Goal: Task Accomplishment & Management: Complete application form

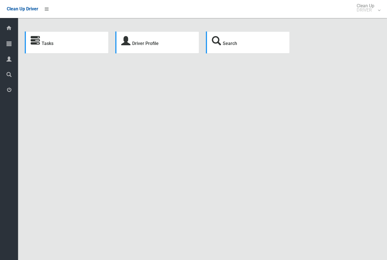
click at [49, 10] on link at bounding box center [47, 9] width 10 height 10
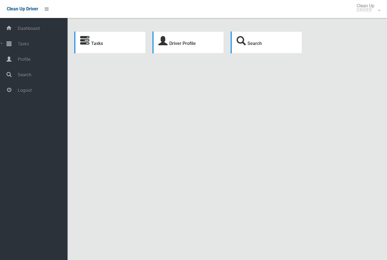
click at [4, 41] on div at bounding box center [8, 43] width 11 height 11
click at [41, 65] on span "Todays Tasks" at bounding box center [39, 63] width 47 height 5
click at [31, 63] on span "Todays Tasks" at bounding box center [39, 63] width 47 height 5
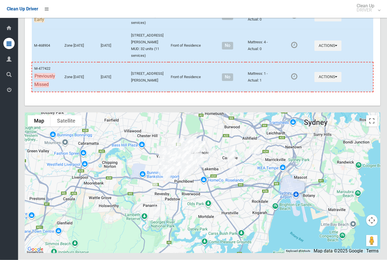
scroll to position [3459, 0]
click at [335, 79] on icon "button" at bounding box center [336, 77] width 2 height 4
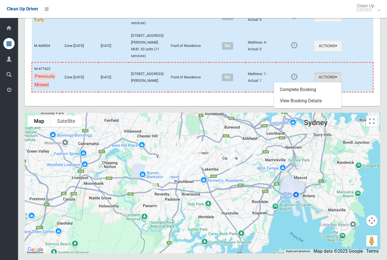
click at [310, 95] on link "Complete Booking" at bounding box center [307, 89] width 67 height 11
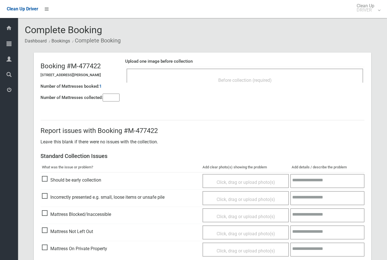
click at [111, 97] on input"] "number" at bounding box center [111, 98] width 17 height 8
type input"] "*"
click at [326, 89] on div "Upload one image before collection Before collection (required)" at bounding box center [244, 73] width 239 height 35
click at [285, 89] on div "Upload one image before collection Before collection (required)" at bounding box center [244, 73] width 239 height 35
click at [282, 77] on div "Before collection (required)" at bounding box center [245, 80] width 224 height 10
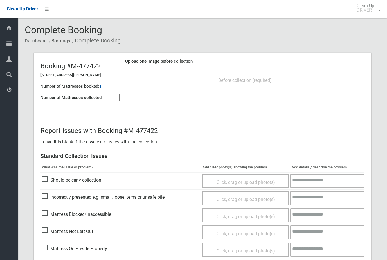
click at [114, 98] on input"] "*" at bounding box center [111, 98] width 17 height 8
type input"] "*"
click at [271, 84] on div "Before collection (required)" at bounding box center [245, 80] width 224 height 10
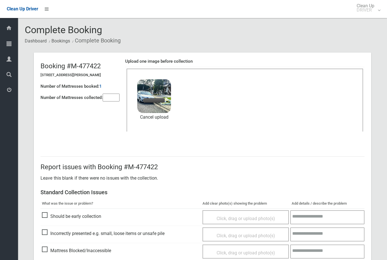
click at [369, 179] on div "Report issues with Booking #M-477422 Leave this blank if there were no issues w…" at bounding box center [202, 234] width 337 height 183
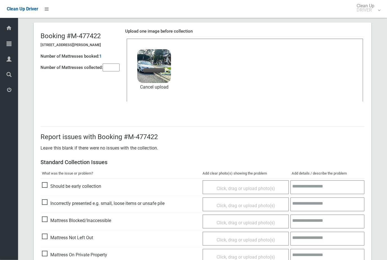
scroll to position [61, 0]
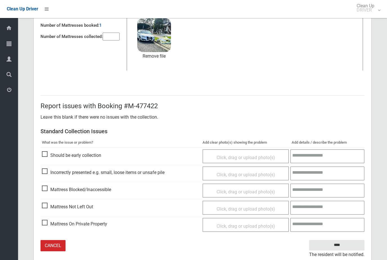
click at [344, 245] on input "****" at bounding box center [336, 245] width 55 height 10
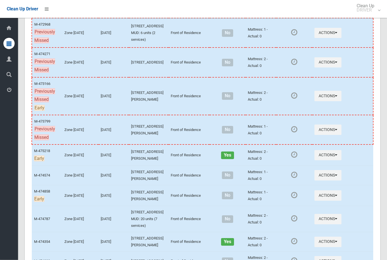
scroll to position [313, 0]
click at [326, 68] on button "Actions" at bounding box center [327, 62] width 27 height 10
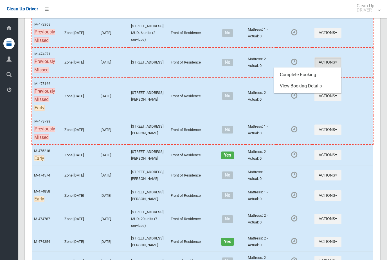
click at [310, 80] on link "Complete Booking" at bounding box center [307, 74] width 67 height 11
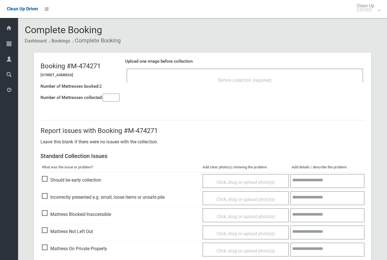
click at [115, 94] on input"] "number" at bounding box center [111, 98] width 17 height 8
type input"] "*"
click at [230, 90] on div "Upload one image before collection Before collection (required)" at bounding box center [244, 73] width 239 height 35
click at [283, 82] on div "Before collection (required)" at bounding box center [245, 80] width 224 height 10
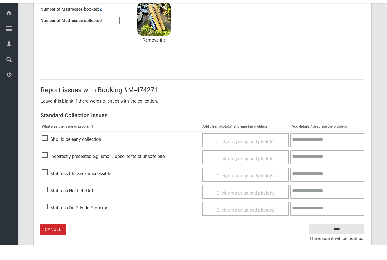
scroll to position [61, 0]
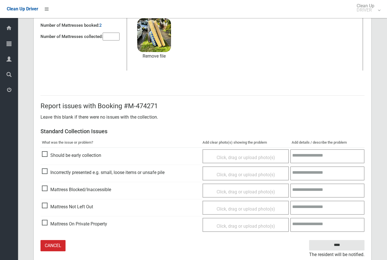
click at [347, 244] on input "****" at bounding box center [336, 245] width 55 height 10
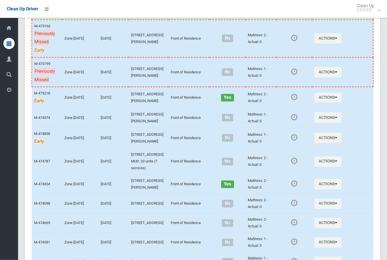
click at [329, 44] on button "Actions" at bounding box center [327, 38] width 27 height 10
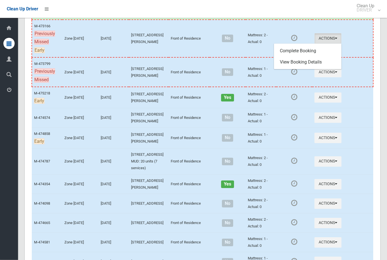
scroll to position [370, 0]
click at [317, 56] on link "Complete Booking" at bounding box center [307, 50] width 67 height 11
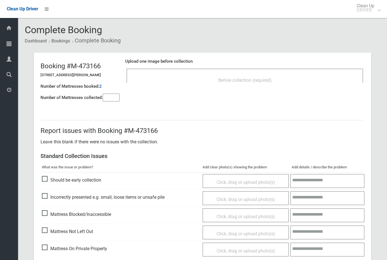
click at [115, 101] on input"] "number" at bounding box center [111, 98] width 17 height 8
type input"] "*"
click at [181, 76] on div "Before collection (required)" at bounding box center [245, 80] width 224 height 10
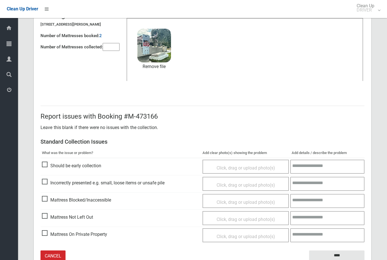
scroll to position [61, 0]
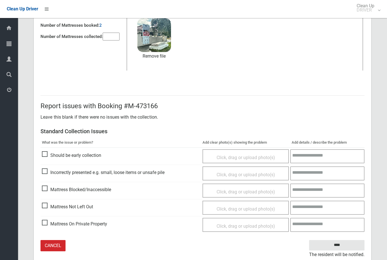
click at [345, 245] on input "****" at bounding box center [336, 245] width 55 height 10
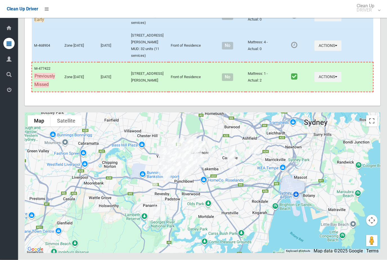
scroll to position [2812, 0]
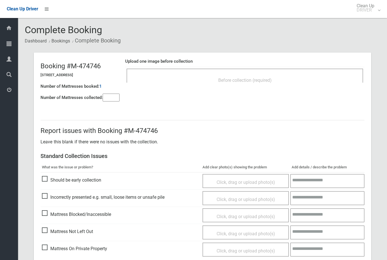
click at [107, 95] on input"] "number" at bounding box center [111, 98] width 17 height 8
type input"] "*"
click at [187, 76] on div "Before collection (required)" at bounding box center [245, 80] width 224 height 10
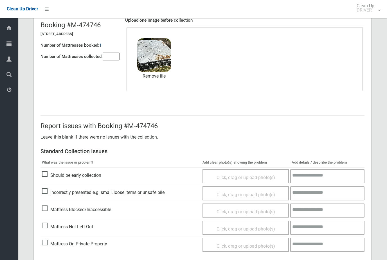
scroll to position [61, 0]
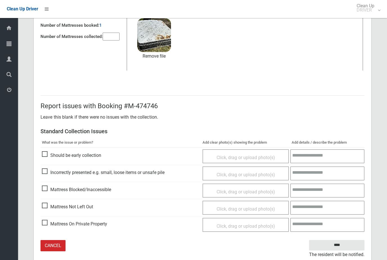
click at [350, 246] on input "****" at bounding box center [336, 245] width 55 height 10
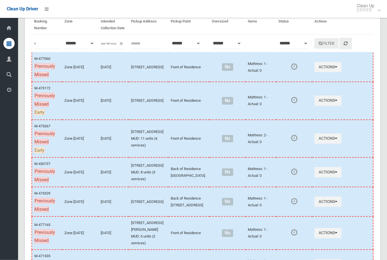
scroll to position [52, 0]
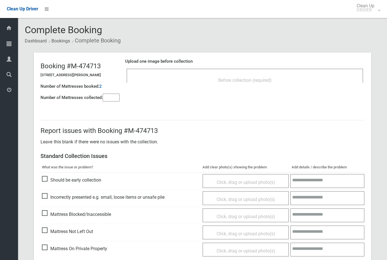
click at [104, 100] on input"] "number" at bounding box center [111, 98] width 17 height 8
type input"] "*"
click at [294, 84] on div "Before collection (required)" at bounding box center [245, 80] width 224 height 10
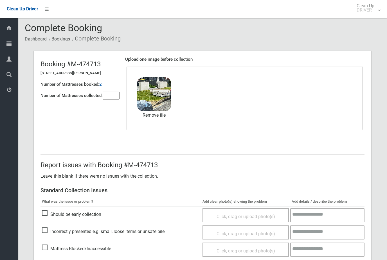
scroll to position [61, 0]
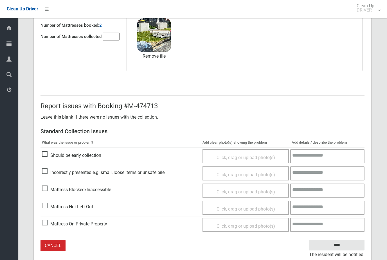
click at [345, 244] on input "****" at bounding box center [336, 245] width 55 height 10
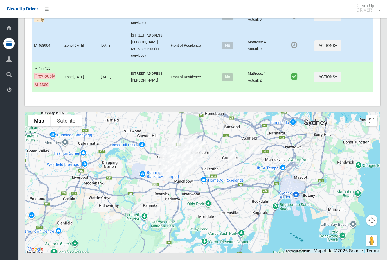
scroll to position [2720, 0]
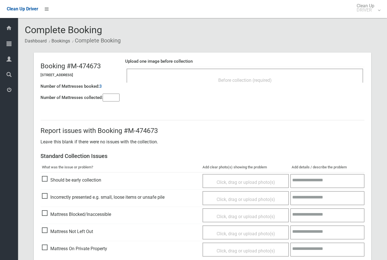
click at [107, 98] on input"] "number" at bounding box center [111, 98] width 17 height 8
type input"] "*"
click at [296, 84] on div "Before collection (required)" at bounding box center [245, 80] width 224 height 10
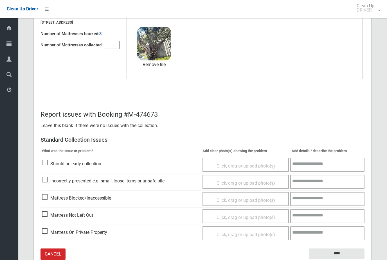
scroll to position [61, 0]
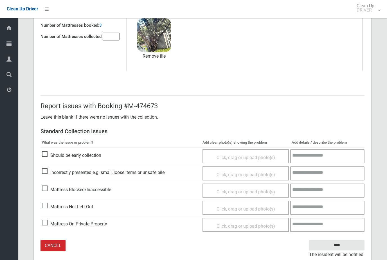
click at [346, 243] on input "****" at bounding box center [336, 245] width 55 height 10
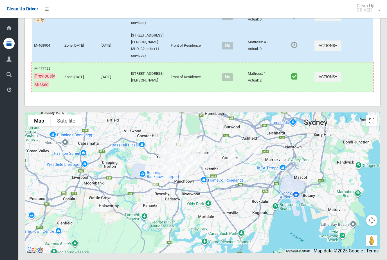
scroll to position [2751, 0]
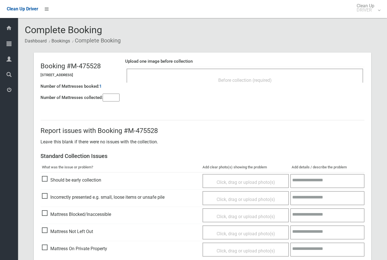
click at [104, 101] on input"] "number" at bounding box center [111, 98] width 17 height 8
type input"] "*"
click at [232, 78] on span "Before collection (required)" at bounding box center [244, 80] width 53 height 5
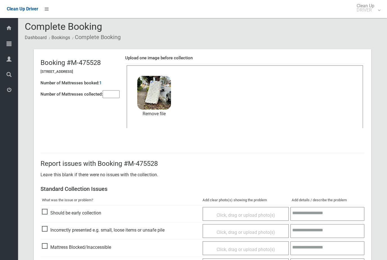
scroll to position [61, 0]
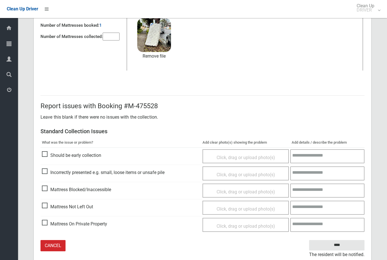
click at [344, 245] on input "****" at bounding box center [336, 245] width 55 height 10
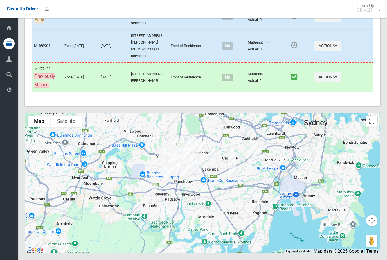
scroll to position [2779, 0]
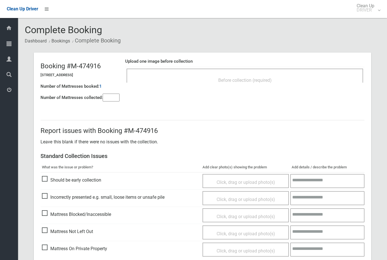
click at [107, 101] on input"] "number" at bounding box center [111, 98] width 17 height 8
type input"] "*"
click at [210, 82] on div "Before collection (required)" at bounding box center [245, 80] width 224 height 10
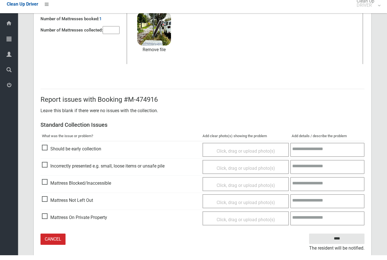
scroll to position [61, 0]
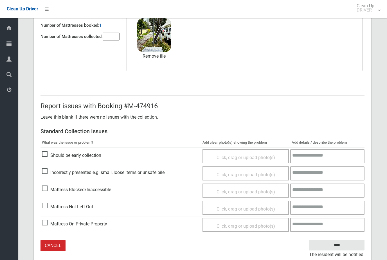
click at [341, 244] on input "****" at bounding box center [336, 245] width 55 height 10
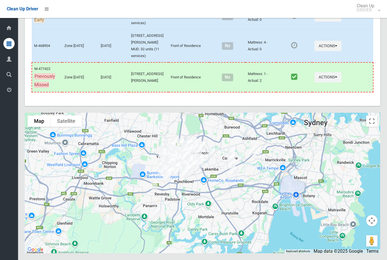
scroll to position [3186, 0]
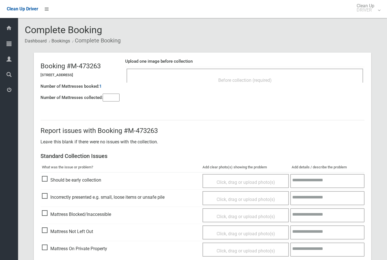
click at [106, 101] on input"] "number" at bounding box center [111, 98] width 17 height 8
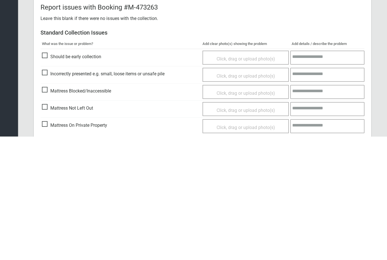
scroll to position [22, 0]
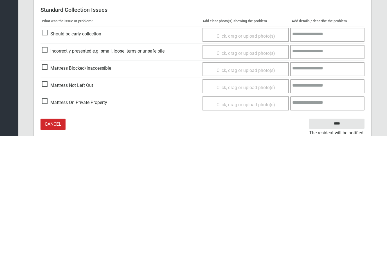
type input"] "*"
click at [44, 205] on span "Mattress Not Left Out" at bounding box center [67, 209] width 51 height 8
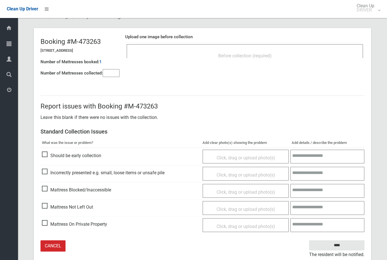
click at [253, 211] on div "Click, drag or upload photo(s)" at bounding box center [246, 209] width 78 height 8
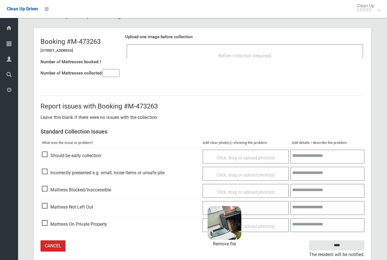
click at [339, 246] on input "****" at bounding box center [336, 245] width 55 height 10
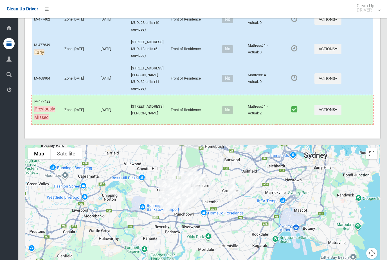
scroll to position [2632, 0]
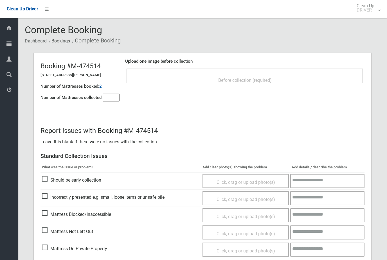
click at [106, 100] on input"] "number" at bounding box center [111, 98] width 17 height 8
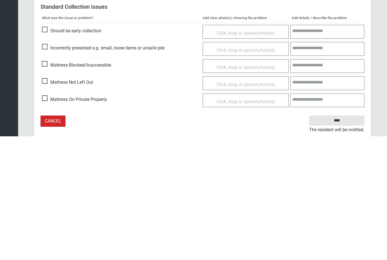
scroll to position [42, 0]
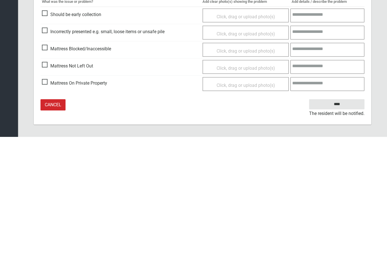
type input"] "*"
click at [40, 65] on div "Report issues with Booking #M-474514 Leave this blank if there were no issues w…" at bounding box center [202, 155] width 337 height 183
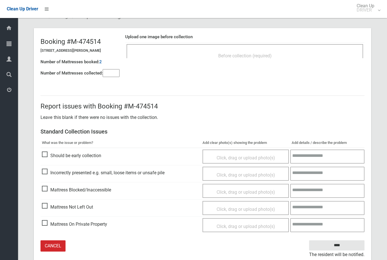
click at [51, 202] on label"] "Mattress Not Left Out" at bounding box center [67, 207] width 51 height 10
click at [230, 205] on div "Click, drag or upload photo(s)" at bounding box center [246, 209] width 78 height 8
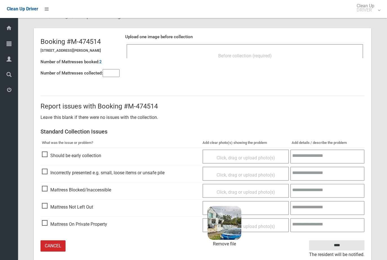
click at [346, 243] on input "****" at bounding box center [336, 245] width 55 height 10
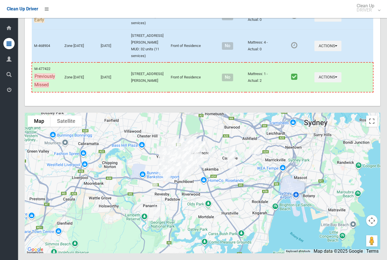
scroll to position [3097, 0]
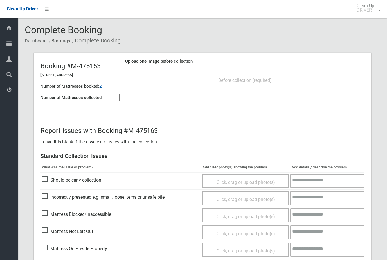
click at [113, 97] on input"] "number" at bounding box center [111, 98] width 17 height 8
type input"] "*"
click at [289, 83] on div "Before collection (required)" at bounding box center [245, 80] width 224 height 10
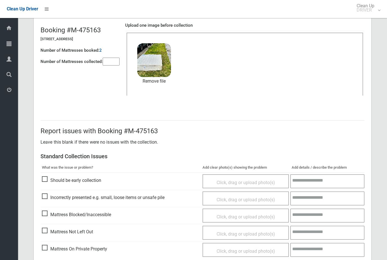
scroll to position [61, 0]
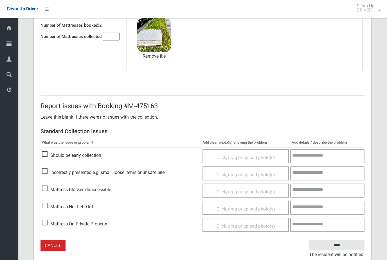
click at [343, 247] on input "****" at bounding box center [336, 245] width 55 height 10
